Goal: Navigation & Orientation: Find specific page/section

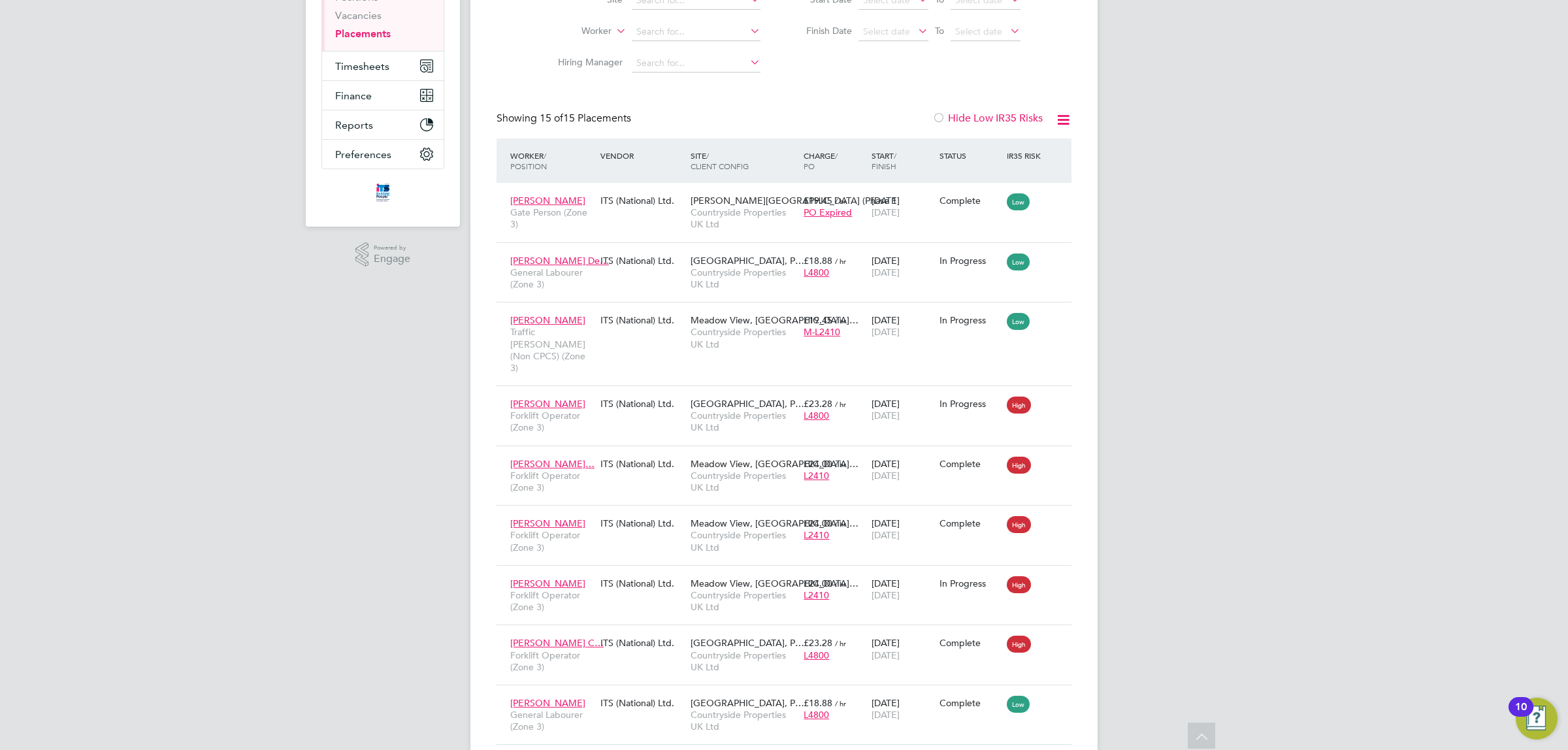
drag, startPoint x: 638, startPoint y: 122, endPoint x: 487, endPoint y: 119, distance: 151.0
click at [487, 119] on div "Placements New Placement Placements I Follow All Placements Client Config Vendo…" at bounding box center [784, 493] width 627 height 1322
click at [492, 119] on div "Placements New Placement Placements I Follow All Placements Client Config Vendo…" at bounding box center [784, 493] width 627 height 1322
drag, startPoint x: 497, startPoint y: 116, endPoint x: 658, endPoint y: 119, distance: 161.0
click at [643, 119] on div "Showing 15 of 15 Placements Hide Low IR35 Risks" at bounding box center [784, 125] width 575 height 27
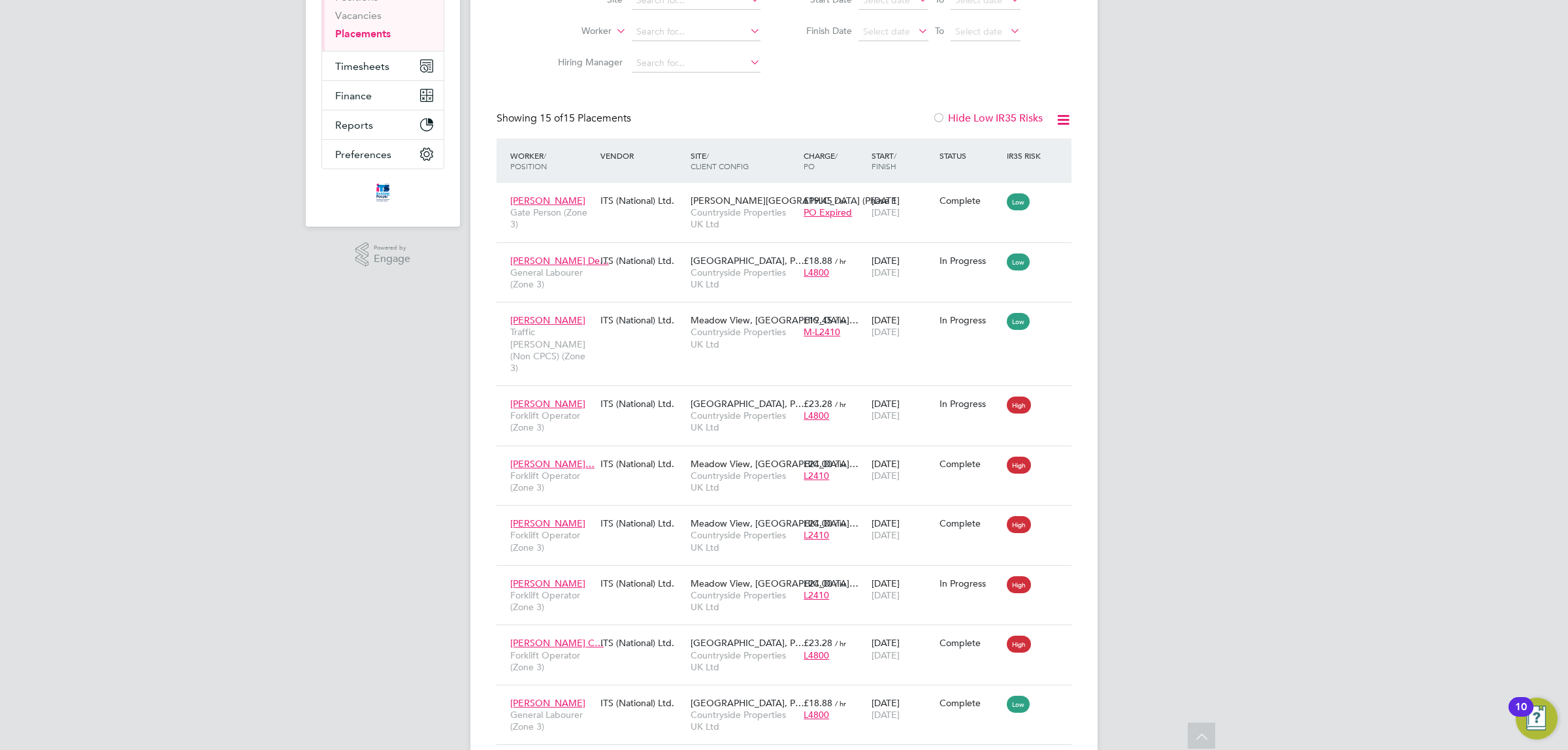
click at [658, 119] on div "Showing 15 of 15 Placements Hide Low IR35 Risks" at bounding box center [784, 125] width 575 height 27
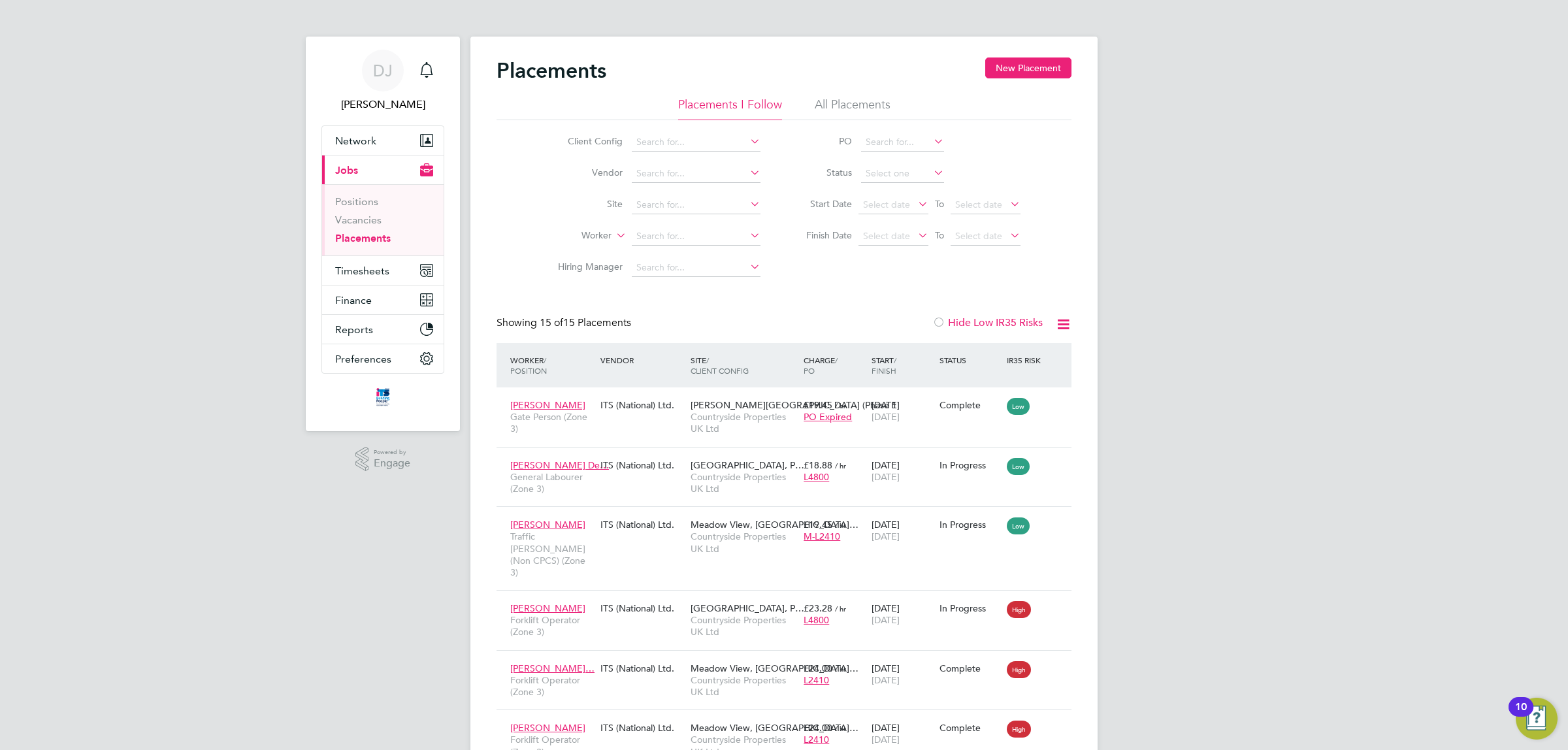
click at [219, 181] on div "DJ [PERSON_NAME] Notifications Applications: Network Team Members Businesses Si…" at bounding box center [784, 690] width 1568 height 1380
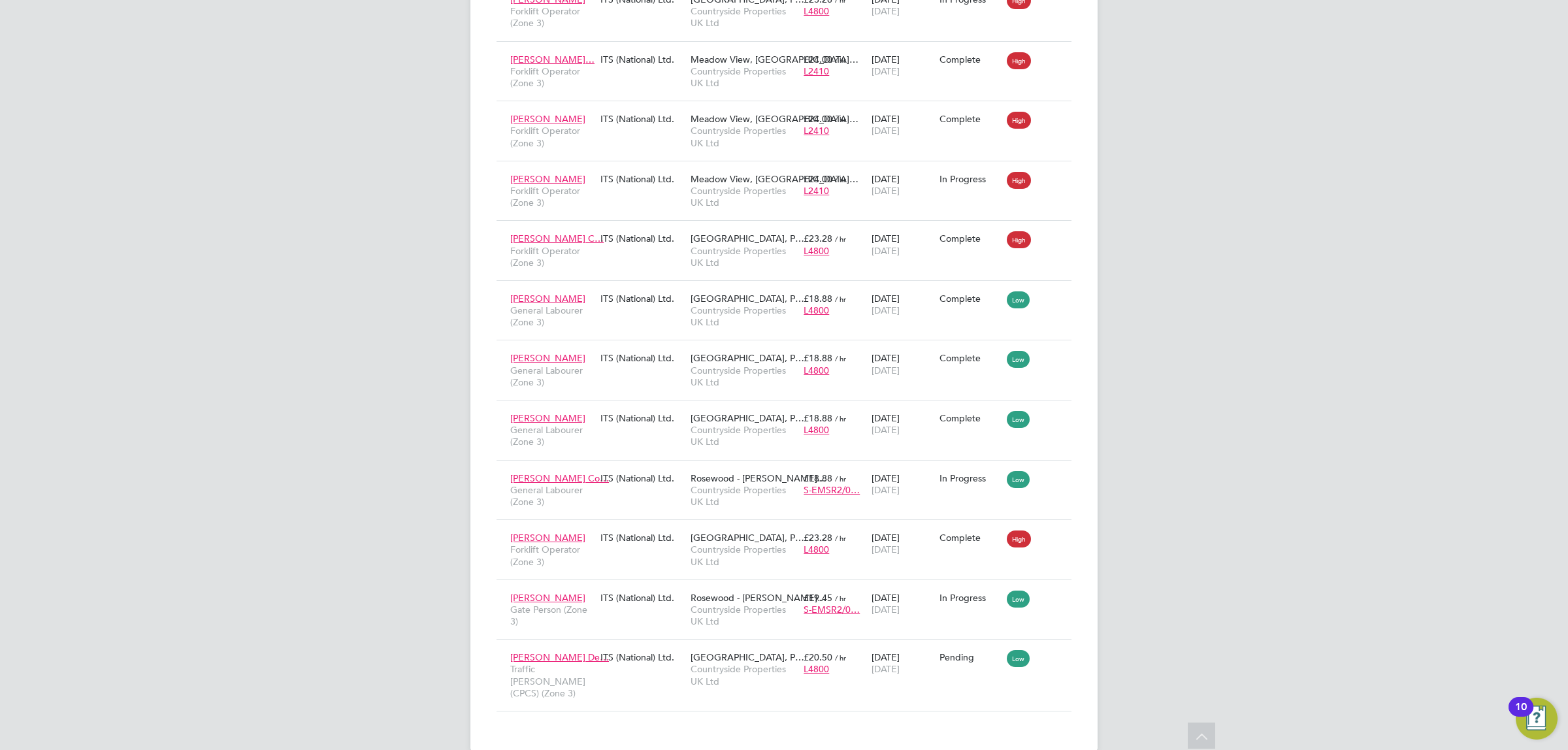
click at [1158, 178] on div "DJ [PERSON_NAME] Notifications Applications: Network Team Members Businesses Si…" at bounding box center [784, 82] width 1568 height 1380
click at [1353, 273] on div "DJ [PERSON_NAME] Notifications Applications: Network Team Members Businesses Si…" at bounding box center [784, 82] width 1568 height 1380
drag, startPoint x: 1180, startPoint y: 318, endPoint x: 1219, endPoint y: 593, distance: 277.8
click at [1200, 725] on icon at bounding box center [1202, 737] width 23 height 30
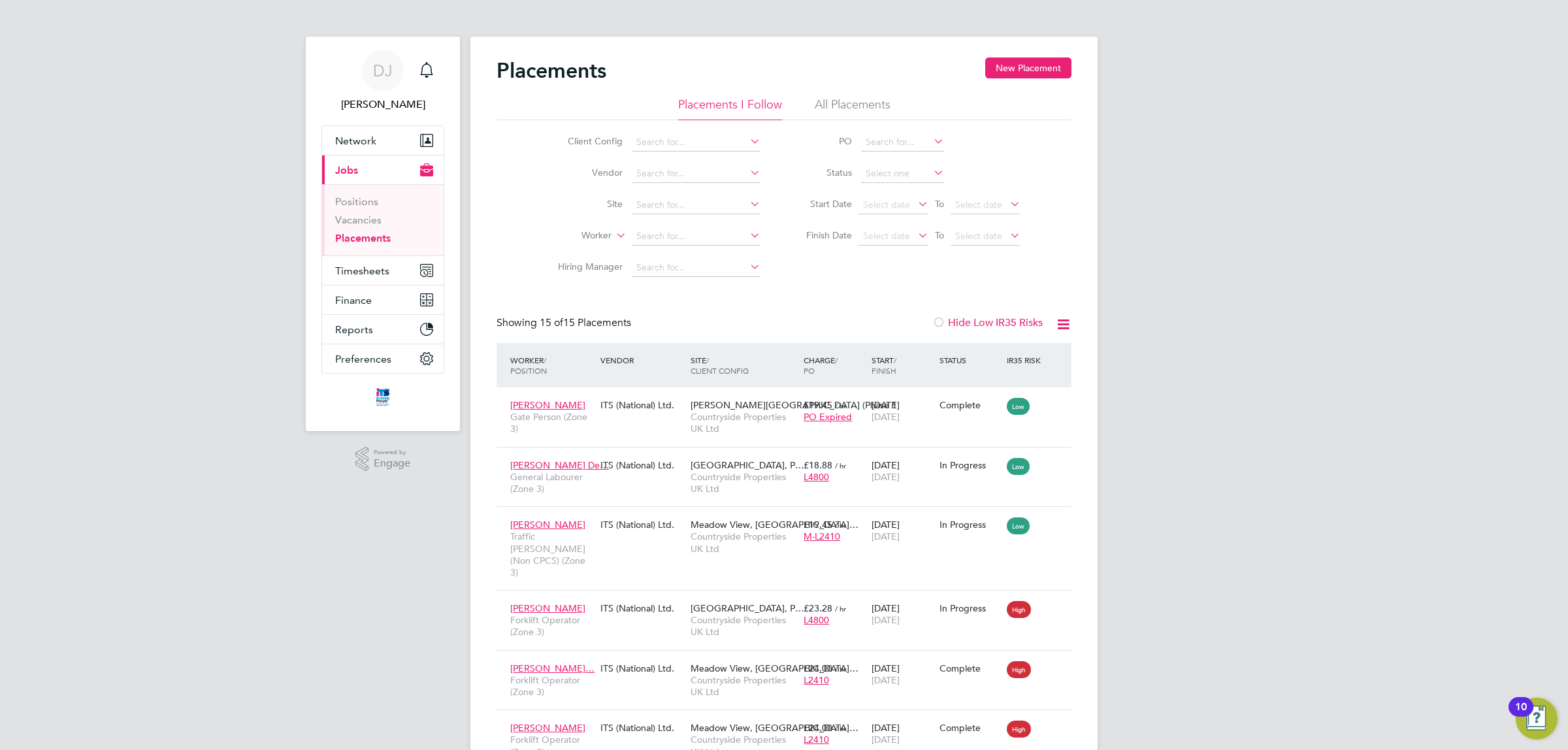
scroll to position [608, 0]
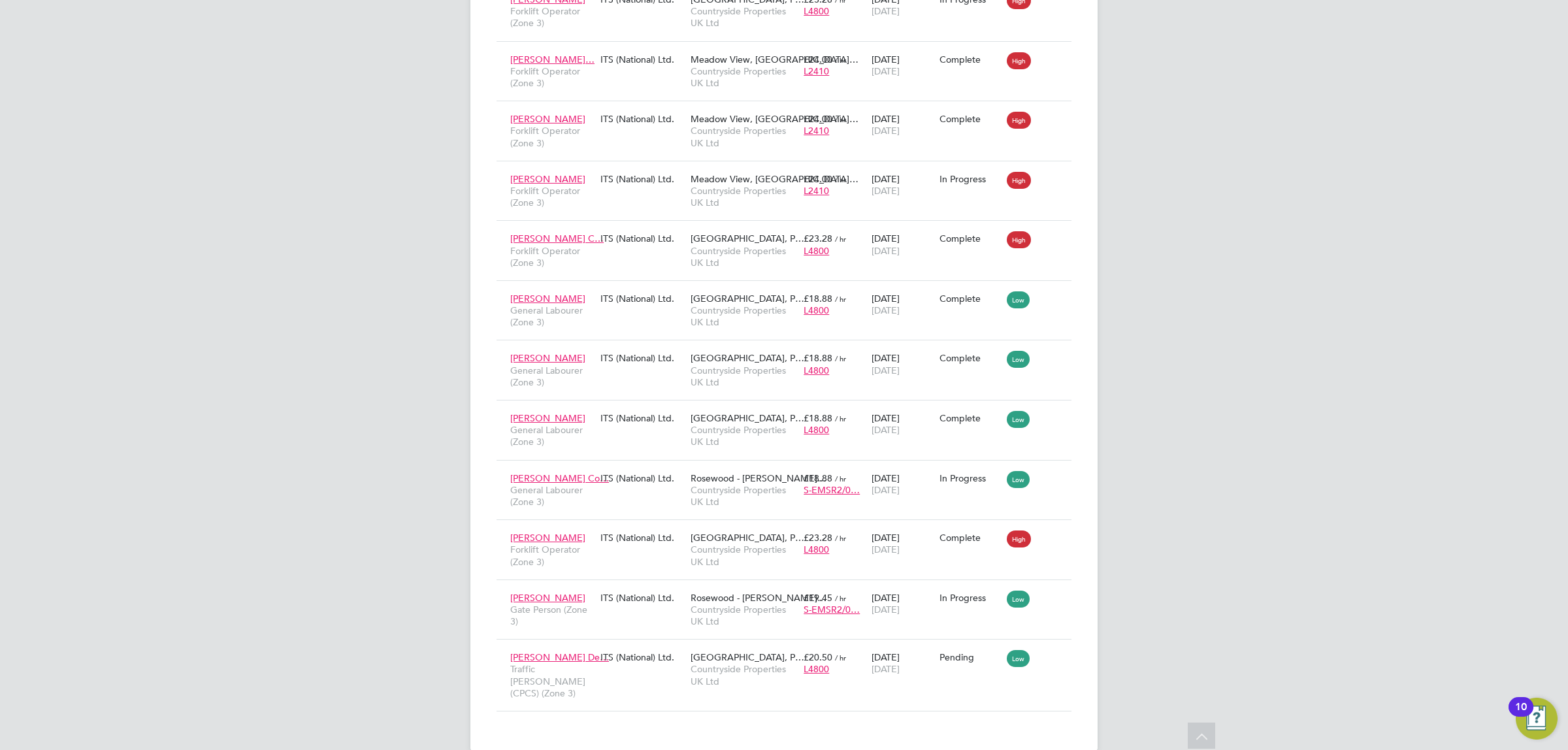
click at [1366, 177] on div "DJ [PERSON_NAME] Notifications Applications: Network Team Members Businesses Si…" at bounding box center [784, 82] width 1568 height 1380
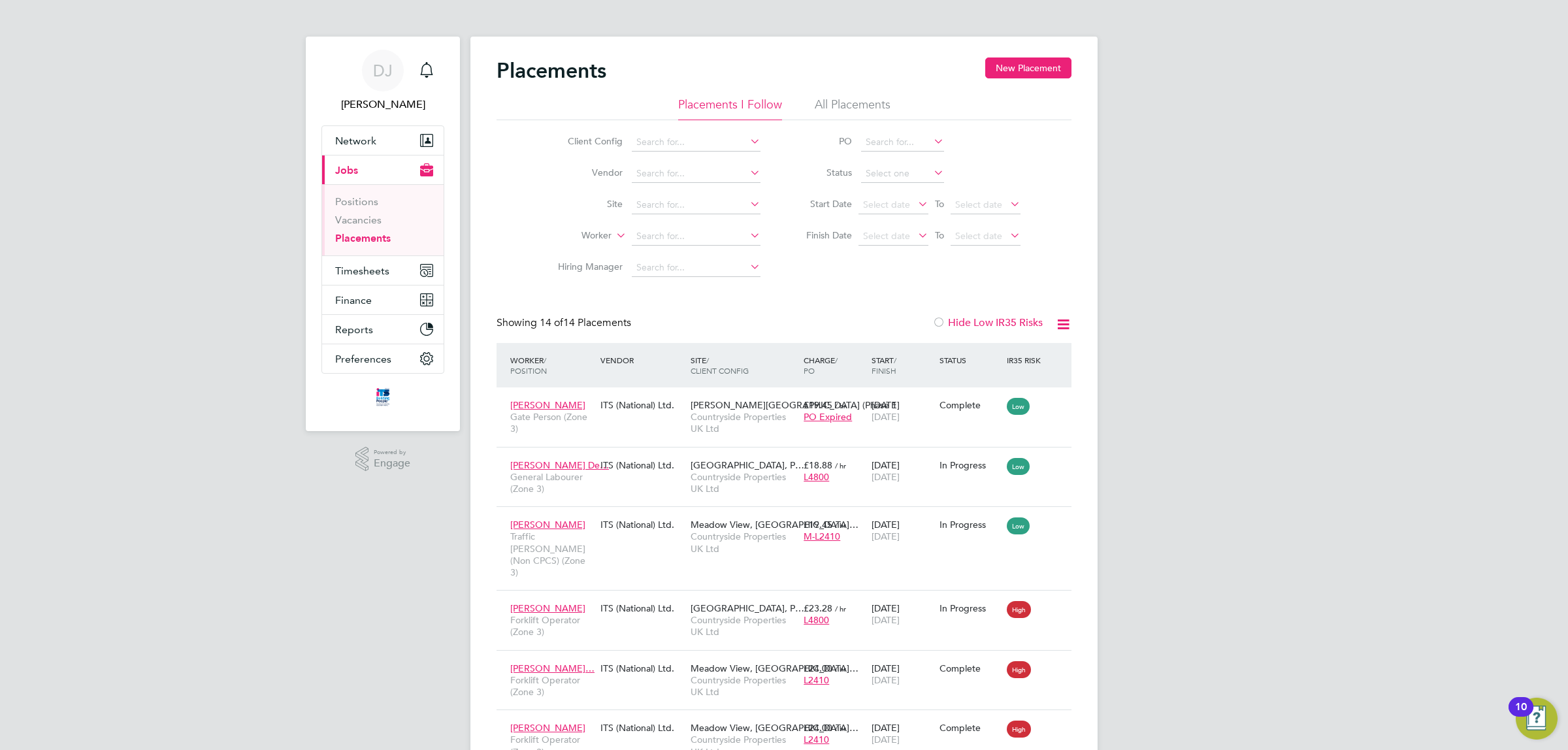
click at [1319, 306] on div "DJ Don Jeater Notifications Applications: Network Team Members Businesses Sites…" at bounding box center [784, 659] width 1568 height 1319
